Goal: Check status: Check status

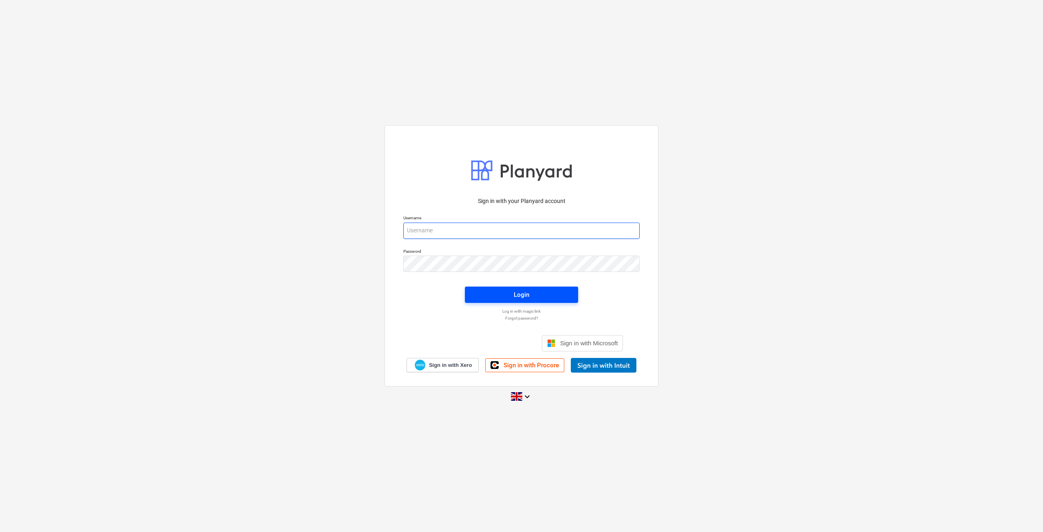
type input "[EMAIL_ADDRESS][DOMAIN_NAME]"
click at [503, 302] on button "Login" at bounding box center [521, 295] width 113 height 16
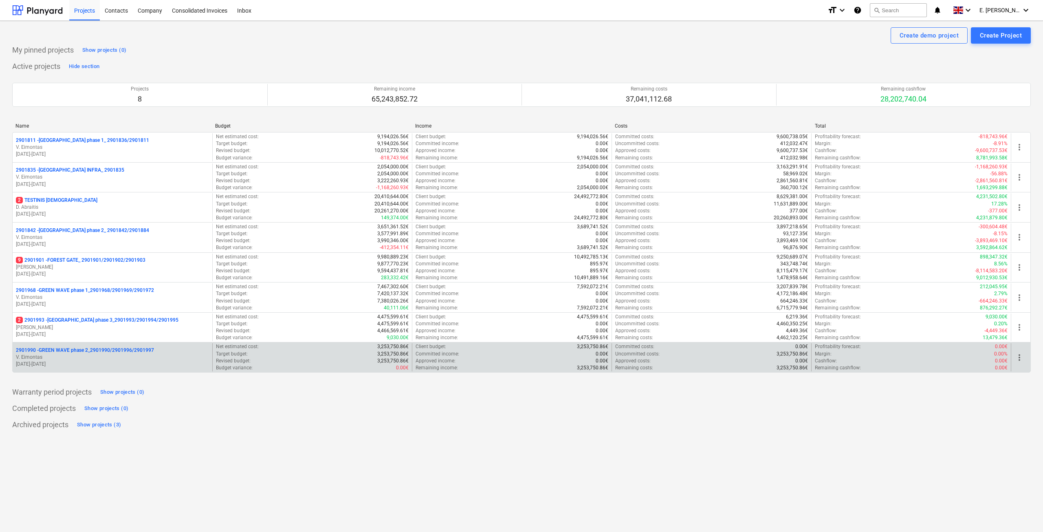
click at [105, 355] on p "V. Eimontas" at bounding box center [112, 357] width 193 height 7
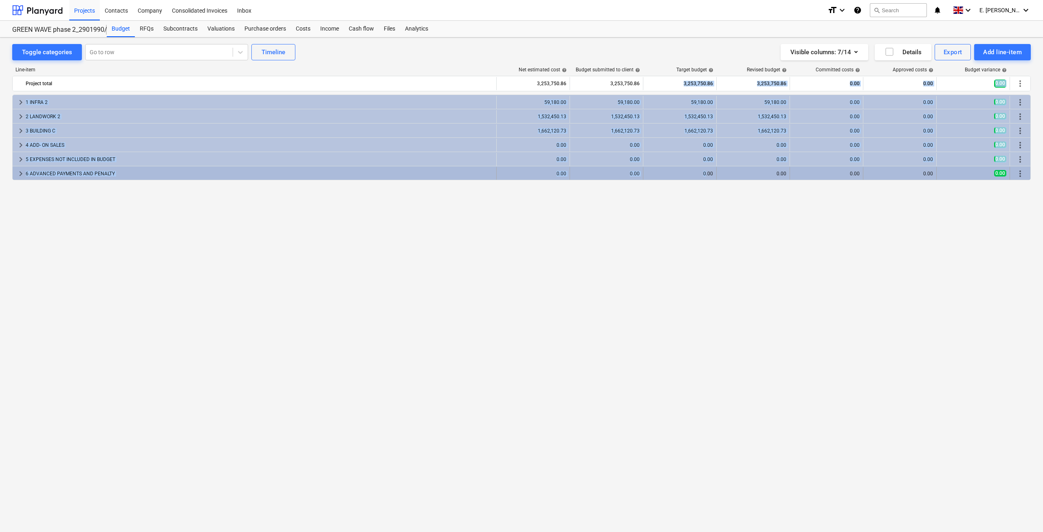
drag, startPoint x: 672, startPoint y: 84, endPoint x: 706, endPoint y: 170, distance: 92.4
click at [706, 170] on div "Line-item Net estimated cost help Budget submitted to client help Target budget…" at bounding box center [521, 283] width 1019 height 447
drag, startPoint x: 607, startPoint y: 129, endPoint x: 644, endPoint y: 131, distance: 36.7
click at [644, 131] on div "keyboard_arrow_right 3 BUILDING C 1,662,120.73 1,662,120.73 1,662,120.73 1,662,…" at bounding box center [522, 130] width 1018 height 13
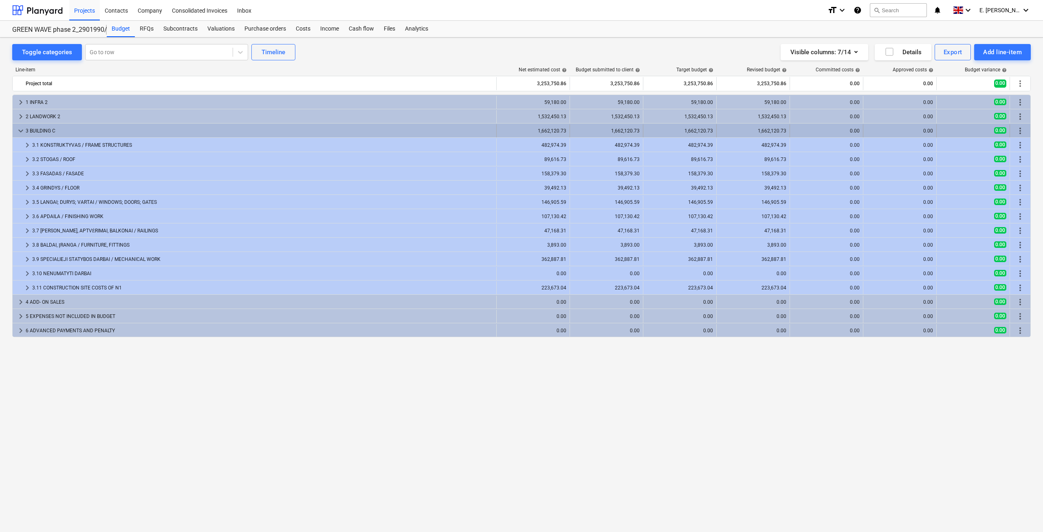
click at [627, 131] on div "1,662,120.73" at bounding box center [606, 131] width 66 height 6
